Goal: Information Seeking & Learning: Learn about a topic

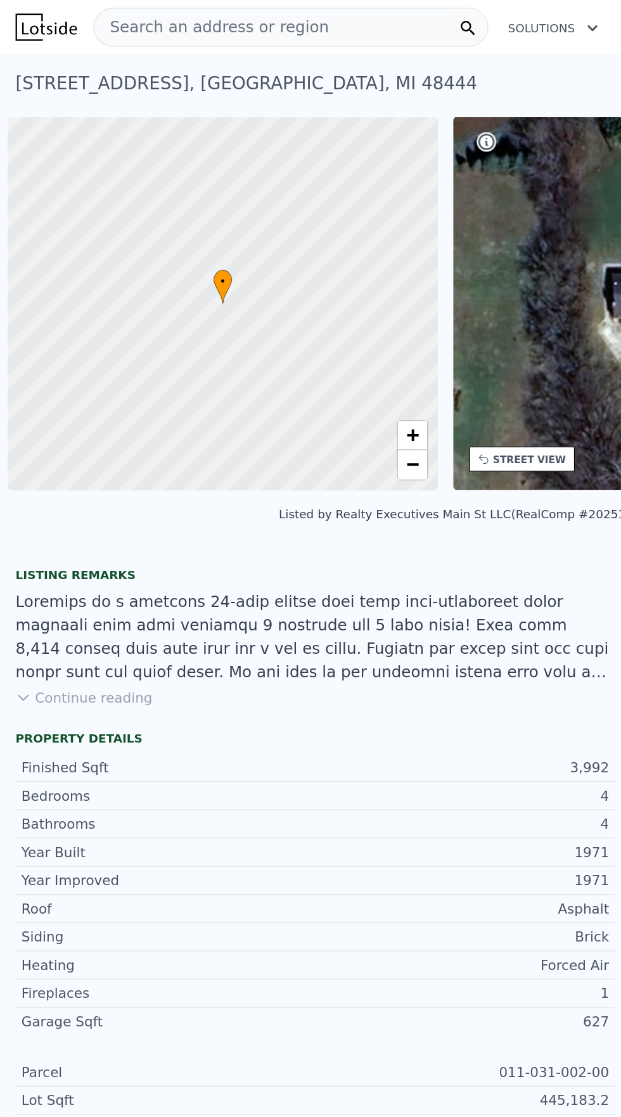
scroll to position [0, 5]
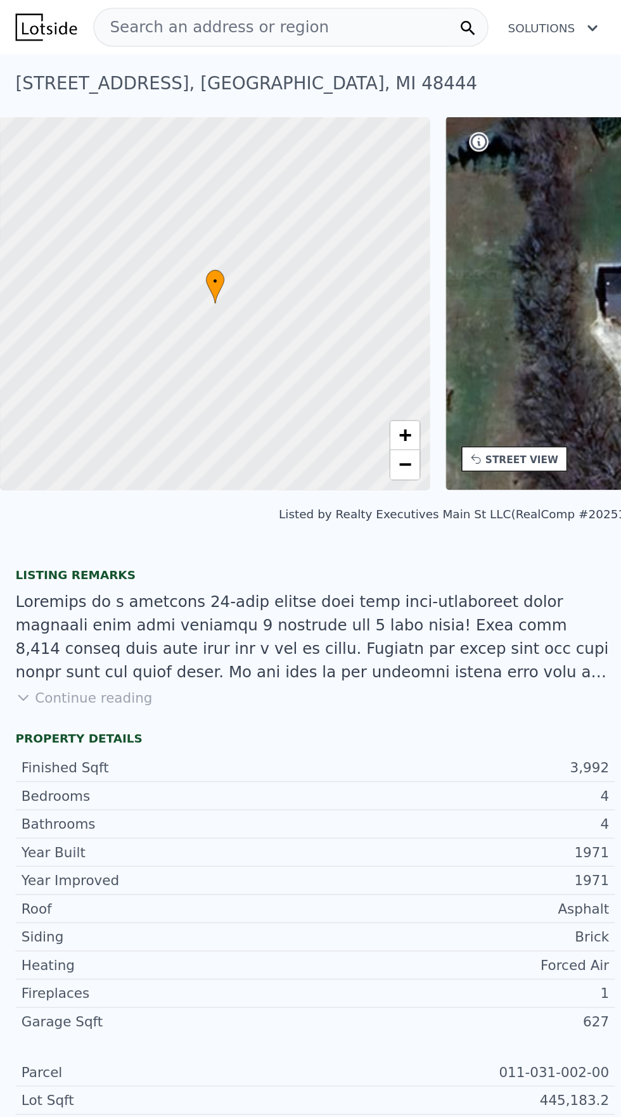
click at [96, 16] on span "Search an address or region" at bounding box center [137, 17] width 153 height 15
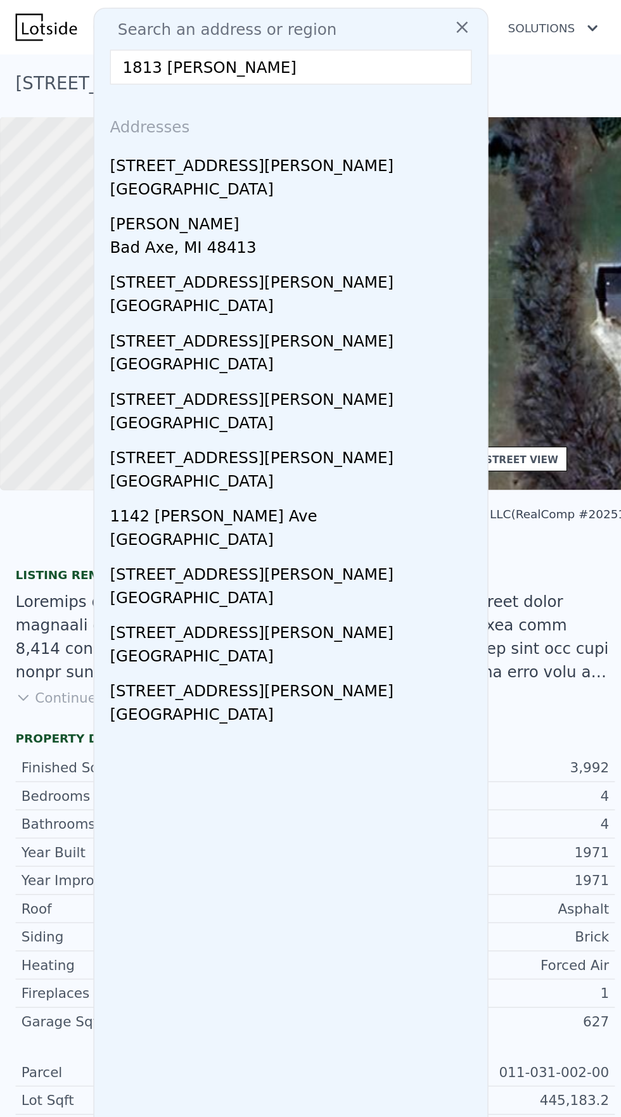
type input "1813 nugent, bad"
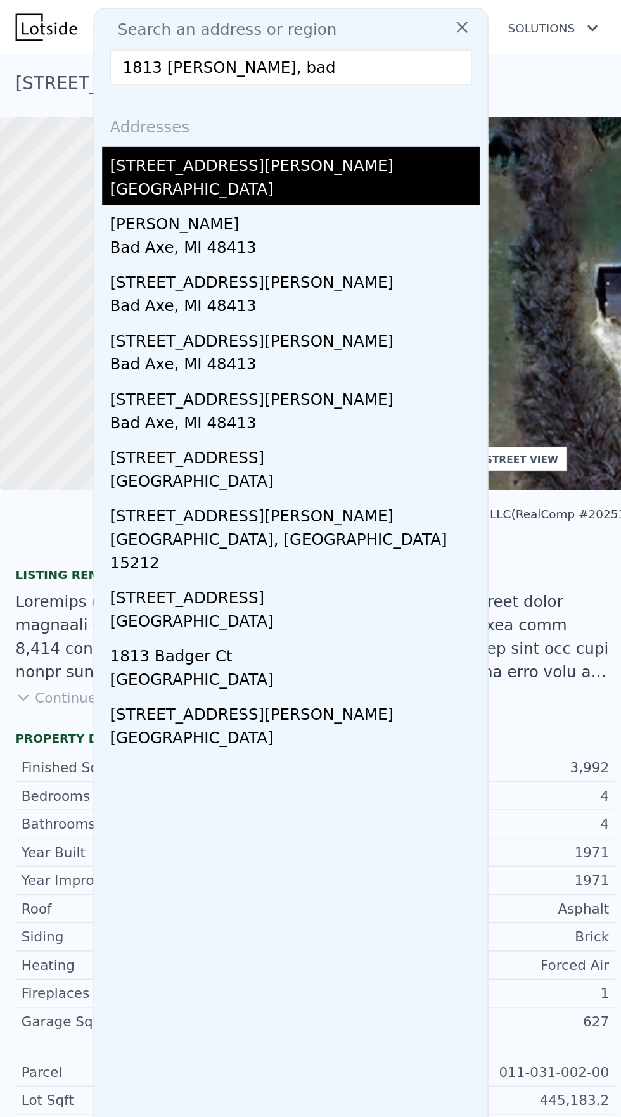
click at [131, 116] on div "Huron County, MI 48413" at bounding box center [192, 125] width 241 height 18
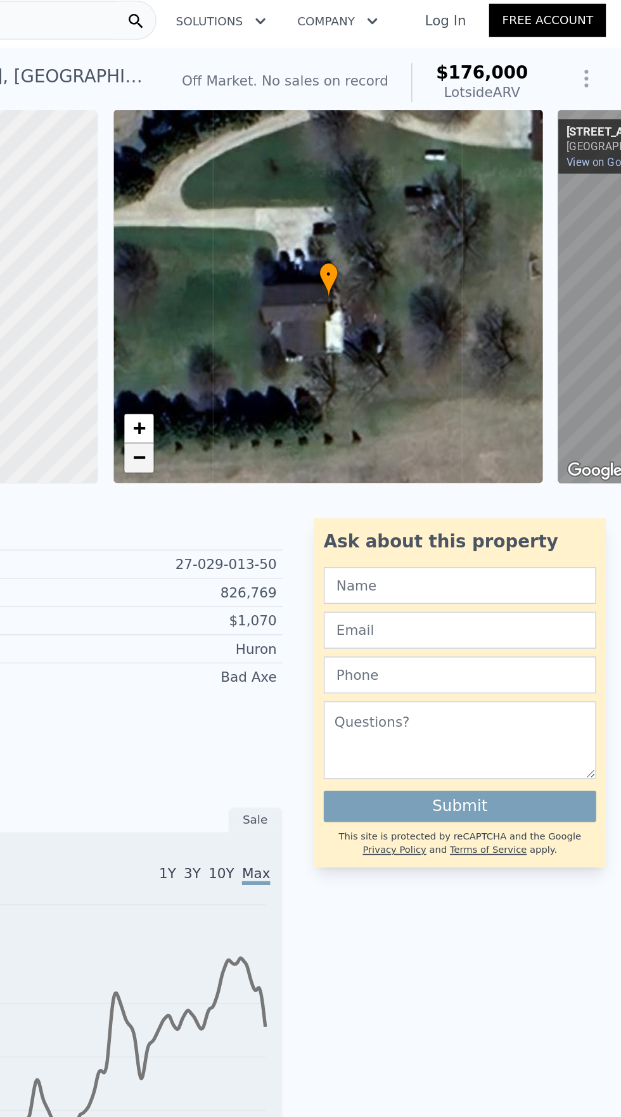
click at [307, 298] on span "−" at bounding box center [306, 298] width 8 height 16
click at [307, 297] on span "−" at bounding box center [306, 298] width 8 height 16
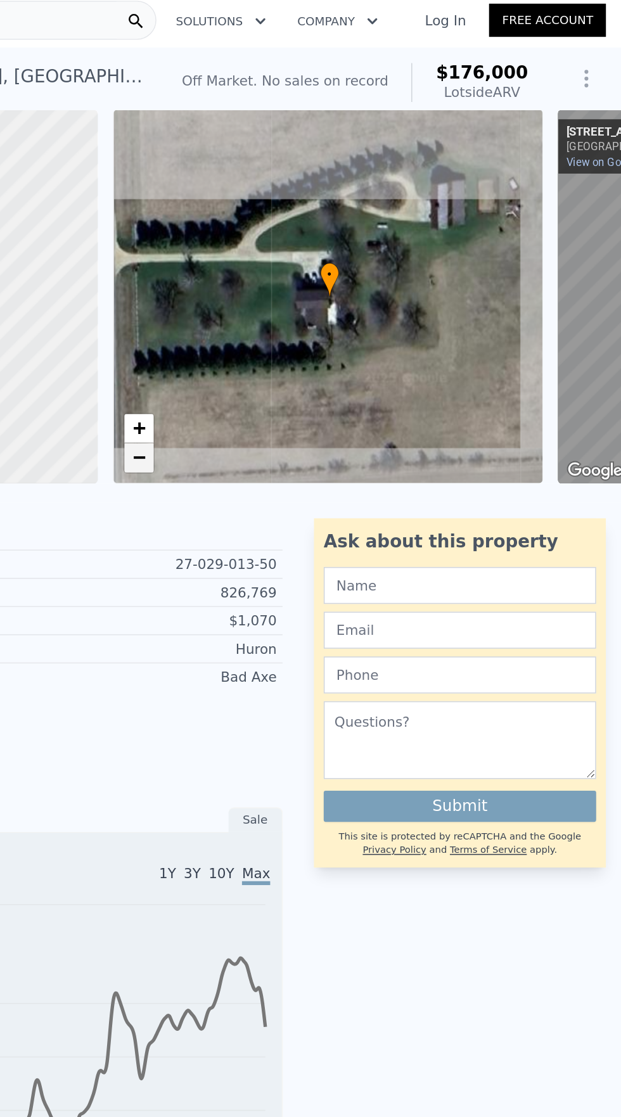
click at [297, 295] on link "−" at bounding box center [306, 298] width 19 height 19
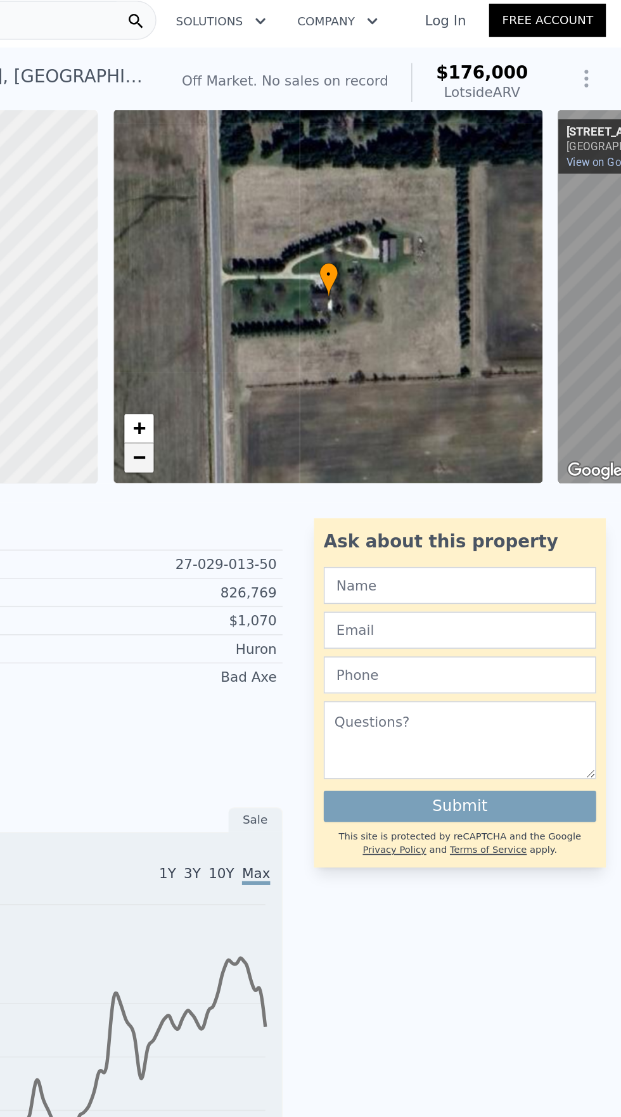
click at [302, 298] on link "−" at bounding box center [306, 298] width 19 height 19
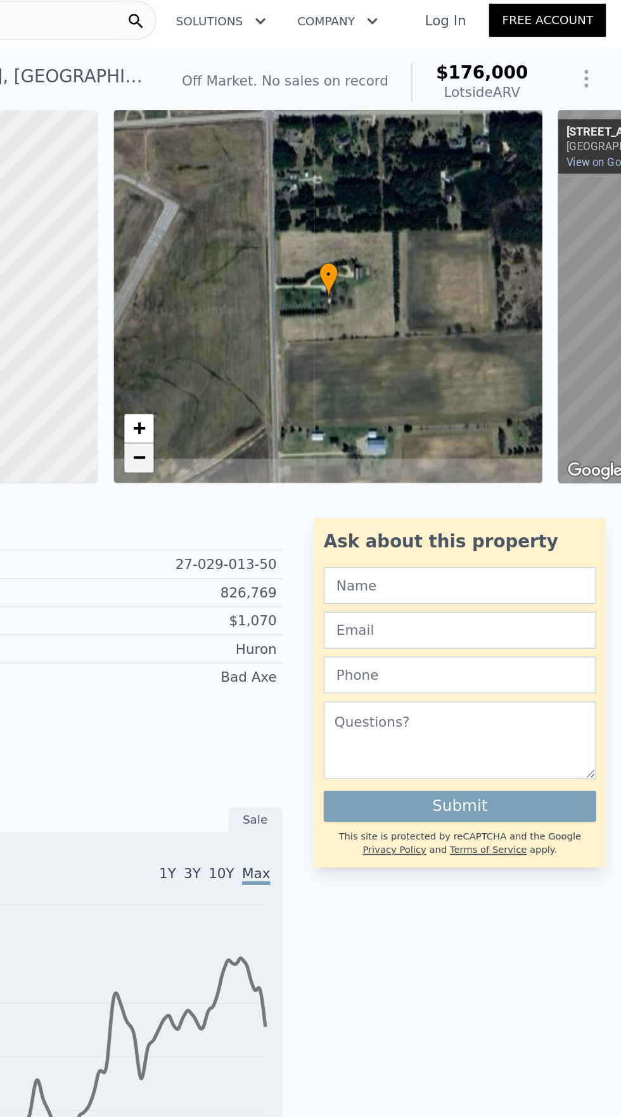
click at [302, 298] on link "−" at bounding box center [306, 298] width 19 height 19
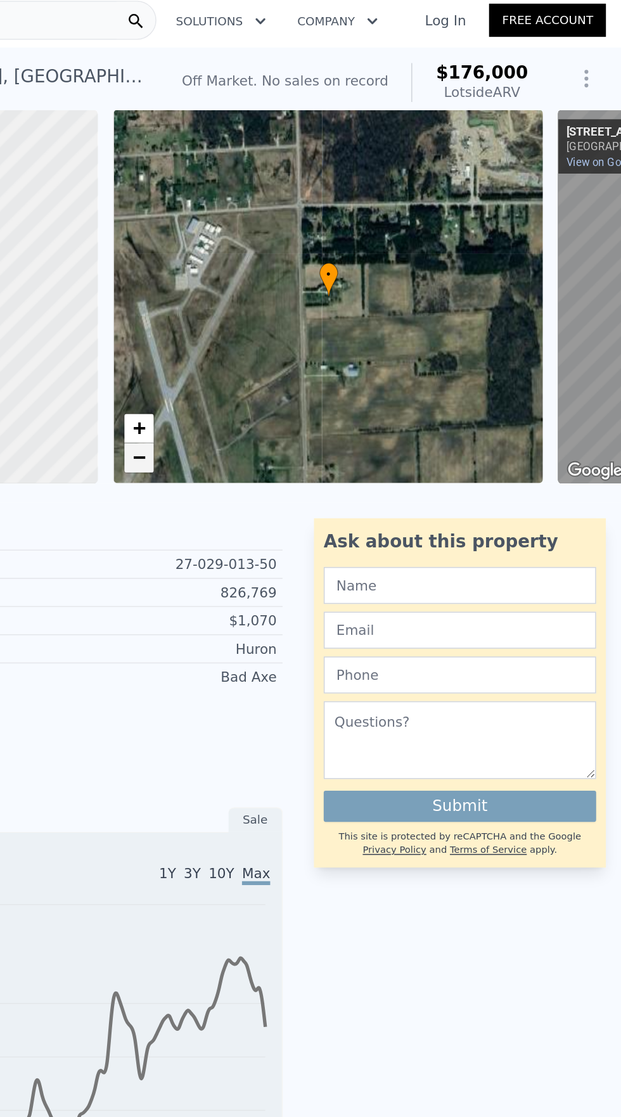
click at [300, 296] on link "−" at bounding box center [306, 298] width 19 height 19
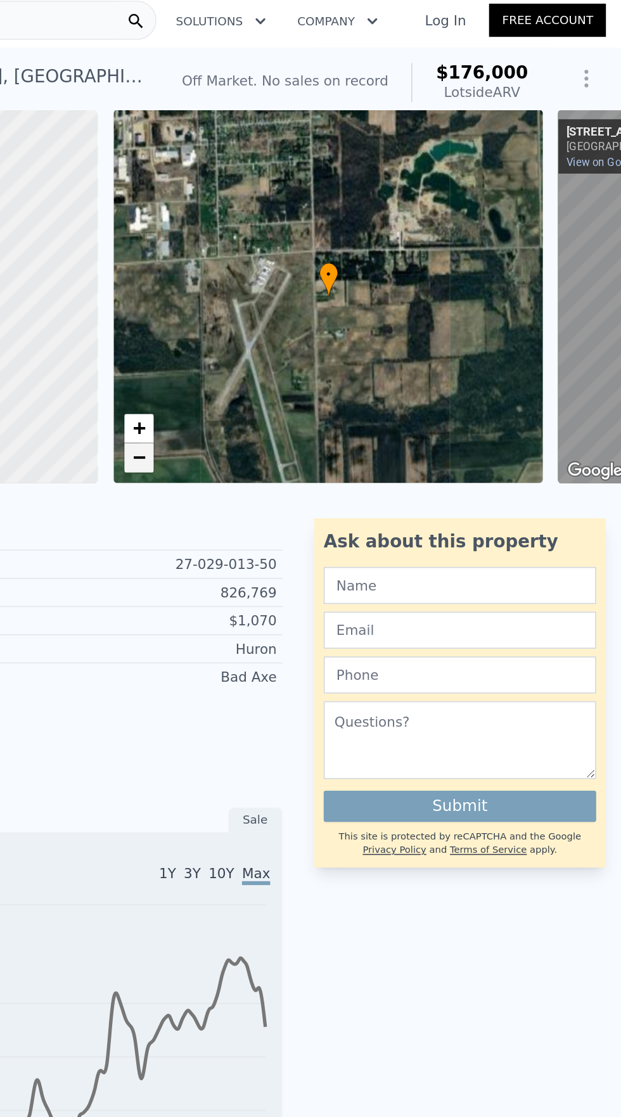
click at [307, 295] on span "−" at bounding box center [306, 298] width 8 height 16
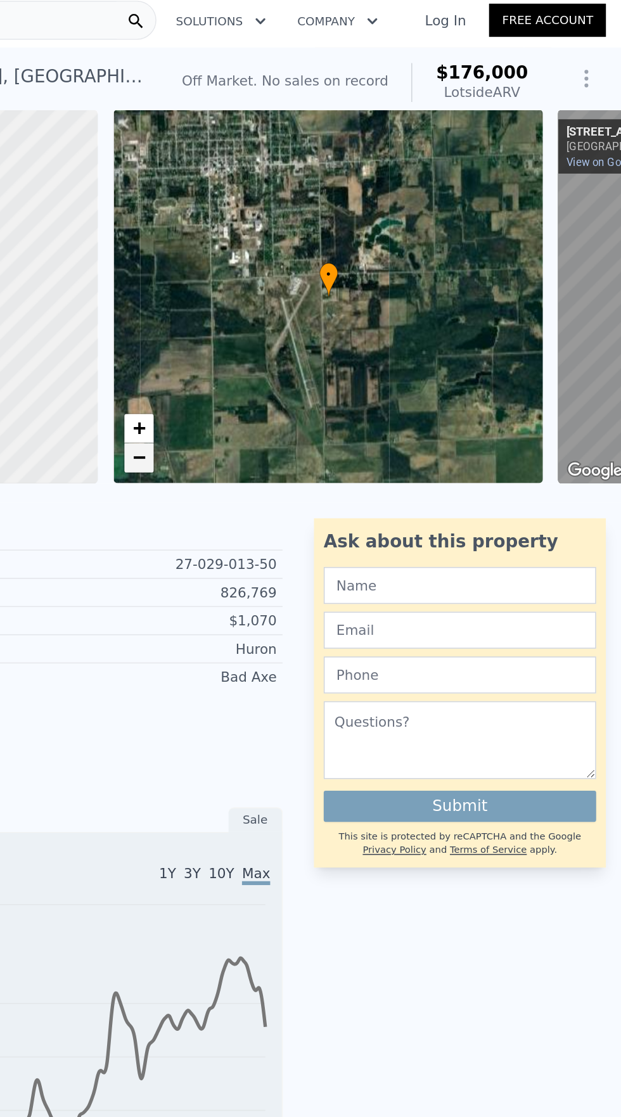
type input "3"
type input "2896"
type input "4500"
type input "108900"
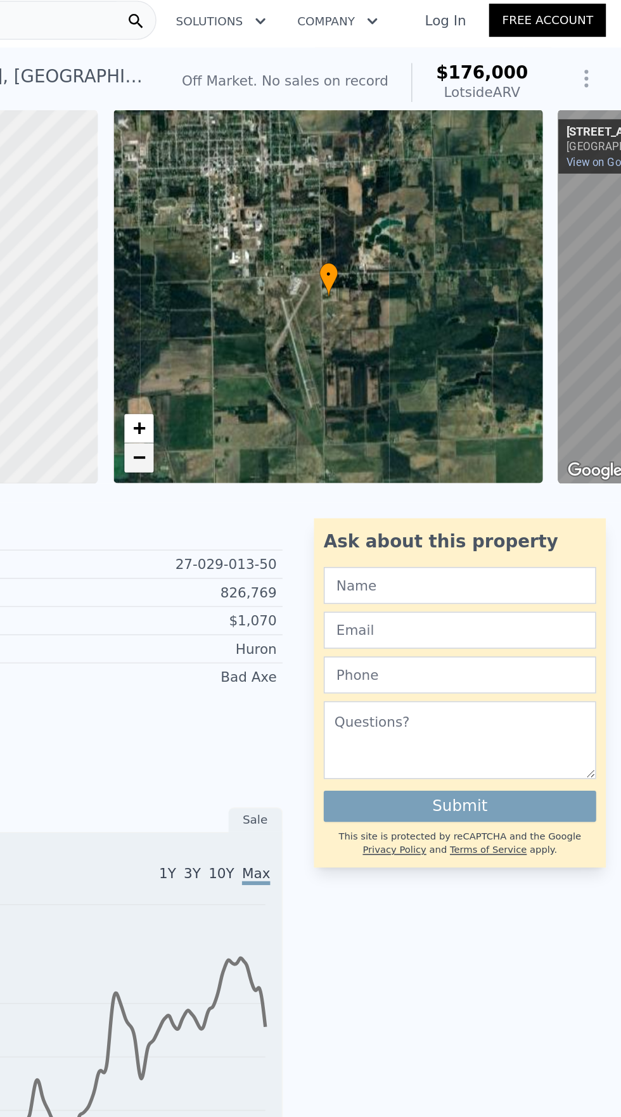
type input "884703.6"
type input "$ 557,000"
type input "-$ 68,248"
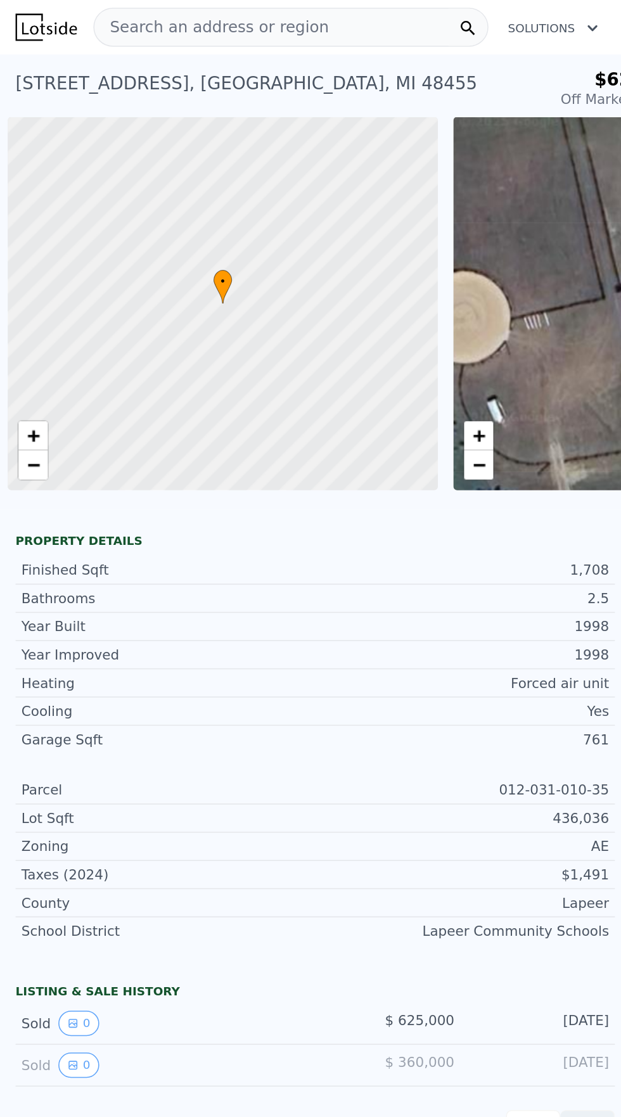
scroll to position [0, 5]
